Goal: Task Accomplishment & Management: Use online tool/utility

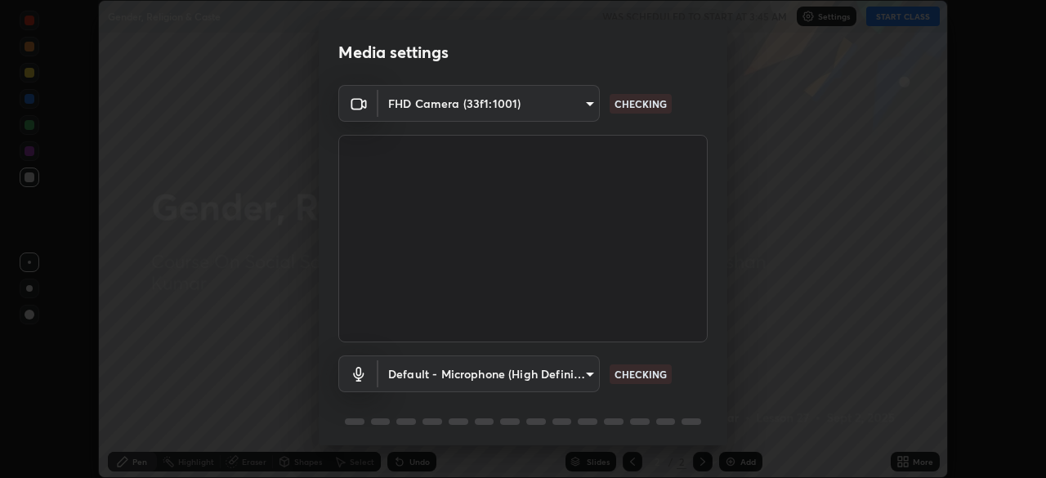
scroll to position [58, 0]
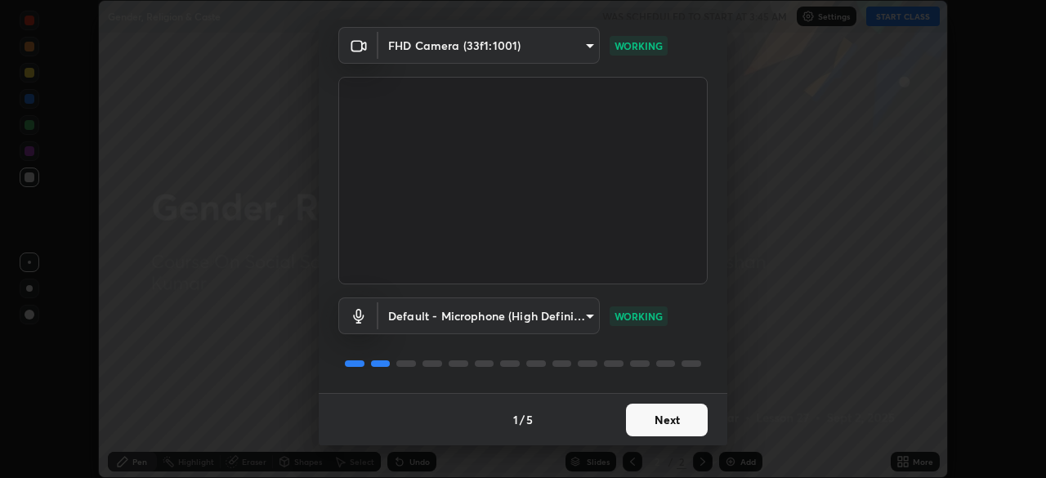
click at [665, 416] on button "Next" at bounding box center [667, 420] width 82 height 33
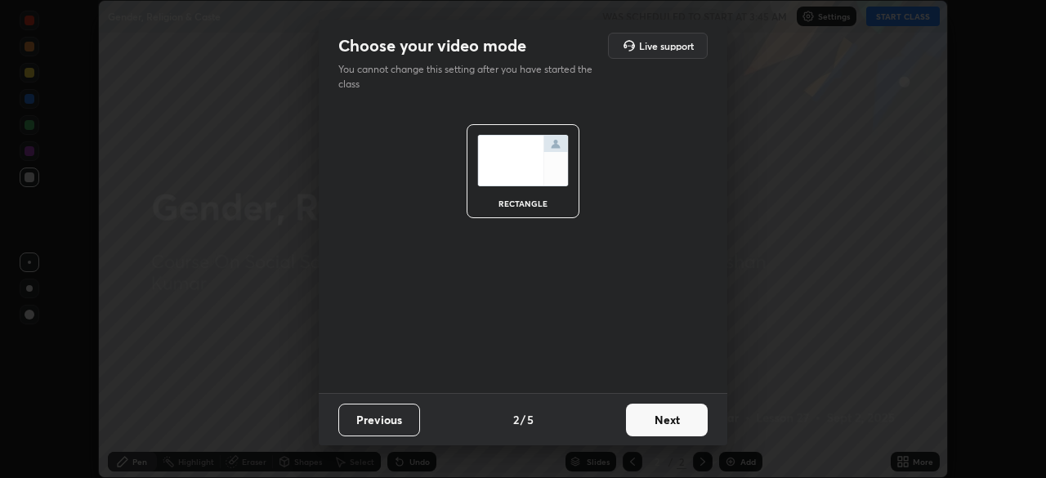
scroll to position [0, 0]
click at [678, 414] on button "Next" at bounding box center [667, 420] width 82 height 33
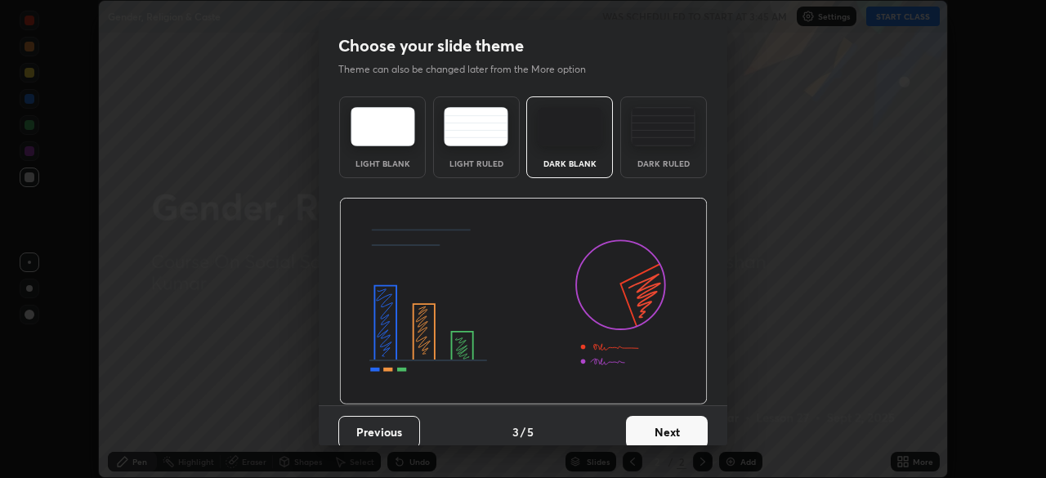
click at [673, 424] on button "Next" at bounding box center [667, 432] width 82 height 33
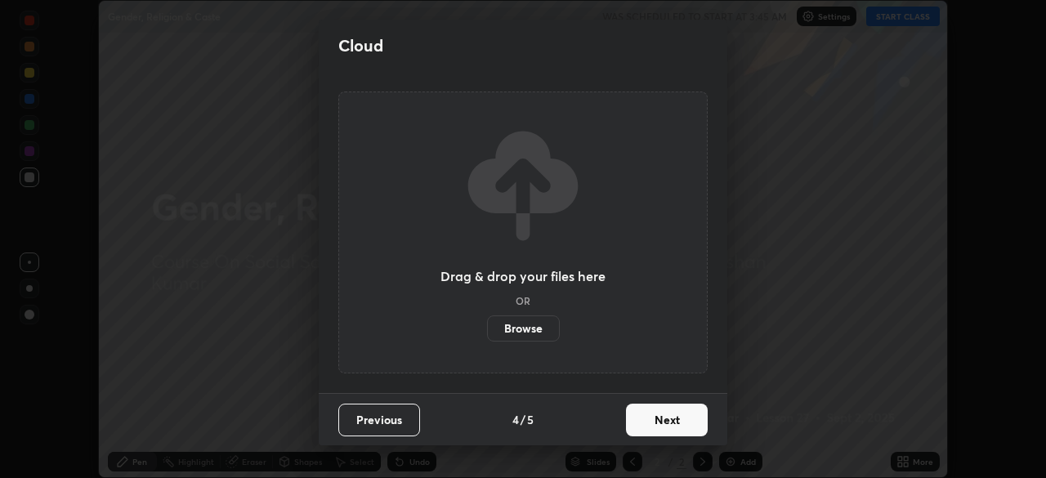
click at [672, 418] on button "Next" at bounding box center [667, 420] width 82 height 33
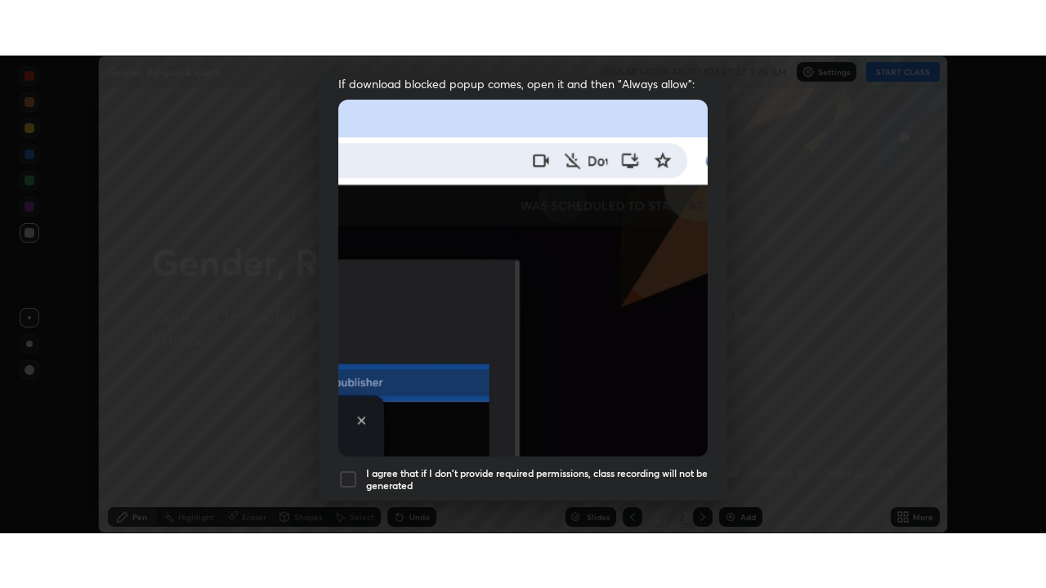
scroll to position [391, 0]
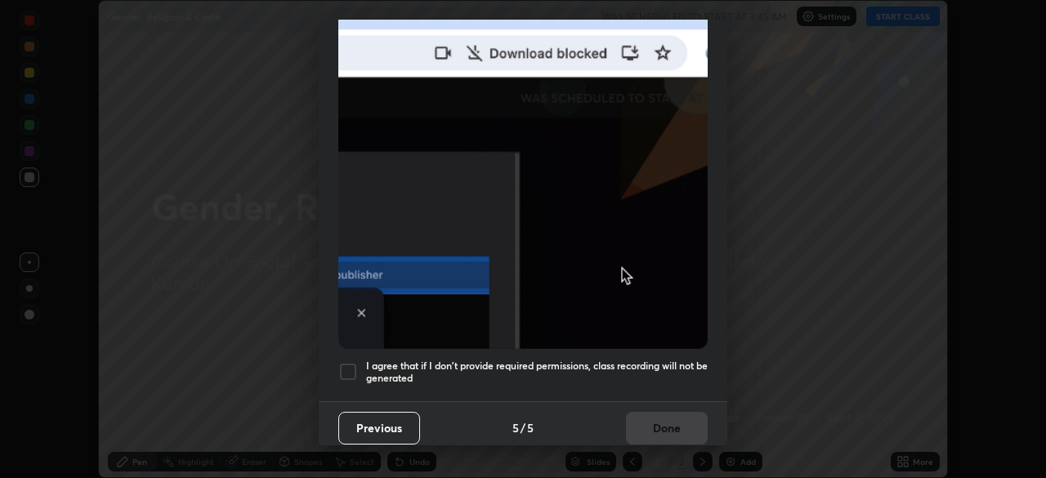
click at [352, 362] on div at bounding box center [348, 372] width 20 height 20
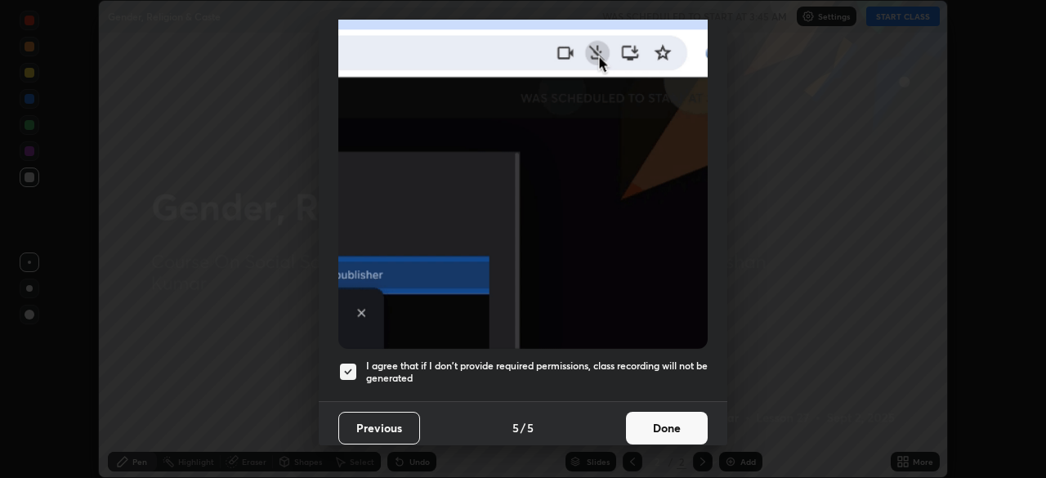
click at [651, 417] on button "Done" at bounding box center [667, 428] width 82 height 33
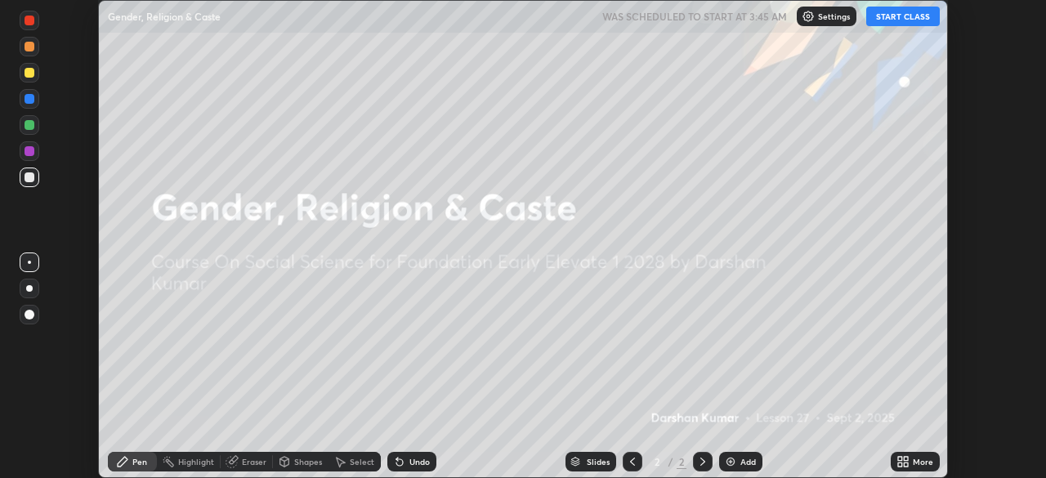
click at [902, 22] on button "START CLASS" at bounding box center [903, 17] width 74 height 20
click at [740, 460] on div "Add" at bounding box center [748, 462] width 16 height 8
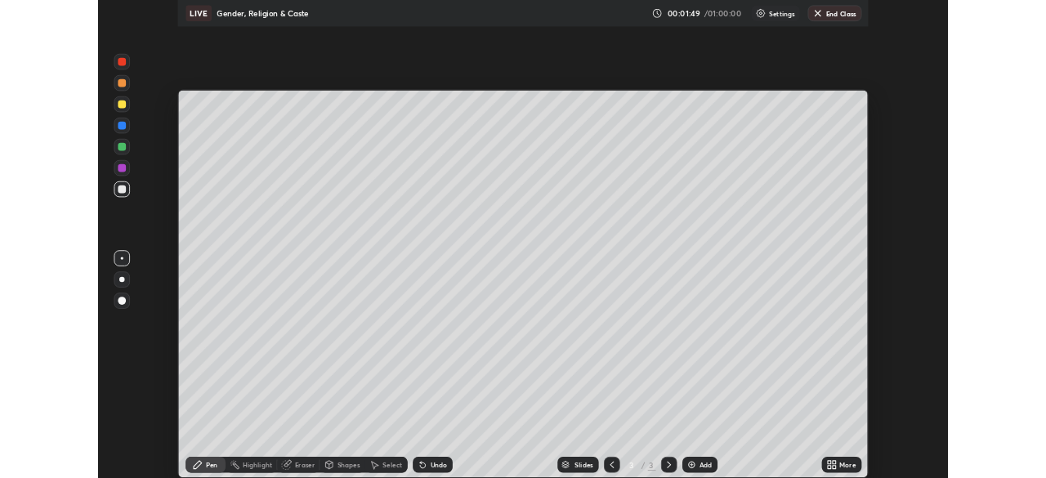
scroll to position [588, 1046]
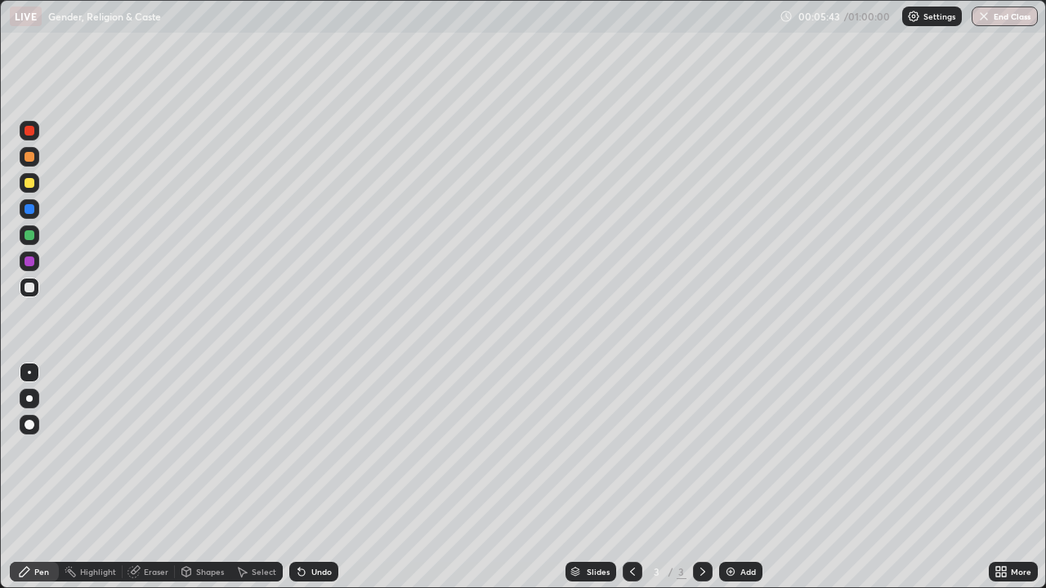
click at [1005, 477] on icon at bounding box center [1004, 575] width 4 height 4
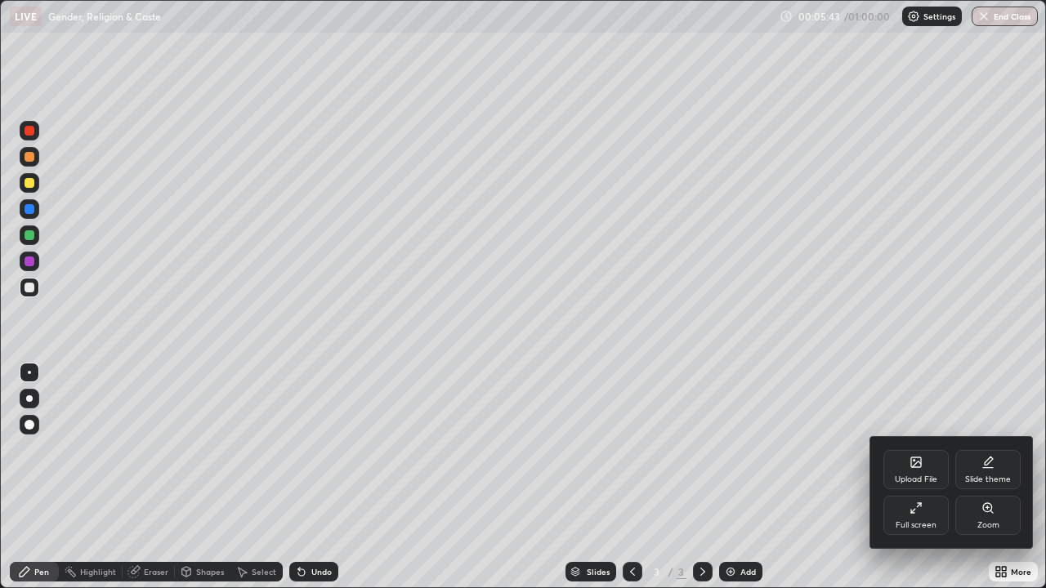
click at [921, 477] on icon at bounding box center [919, 505] width 4 height 4
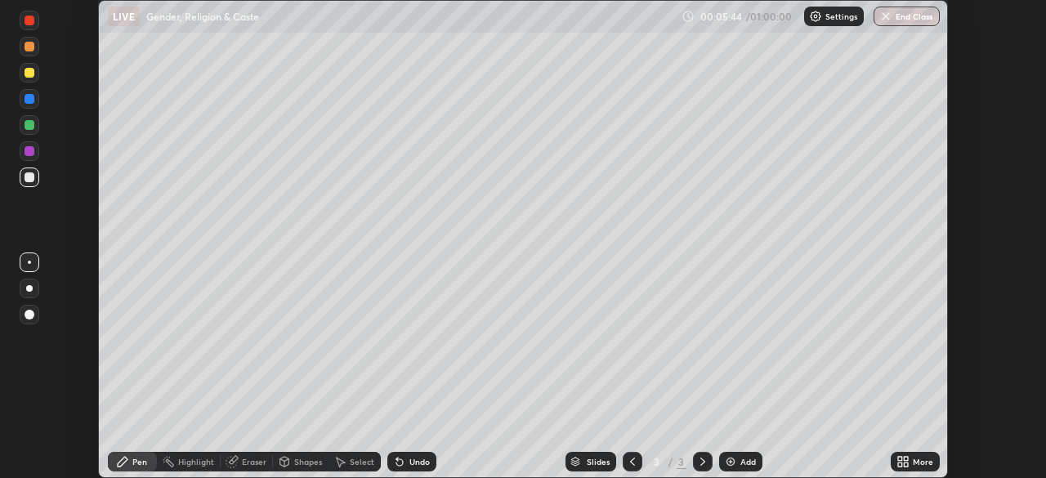
scroll to position [81250, 80682]
